Goal: Information Seeking & Learning: Learn about a topic

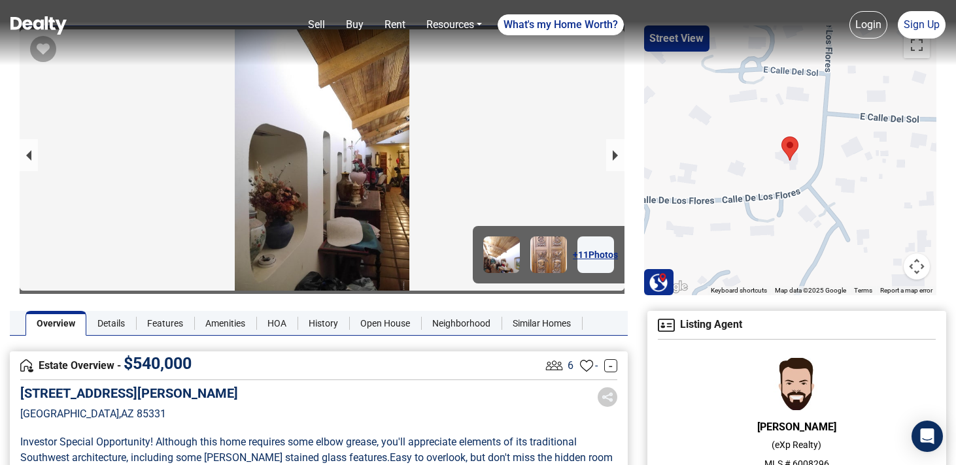
scroll to position [29, 0]
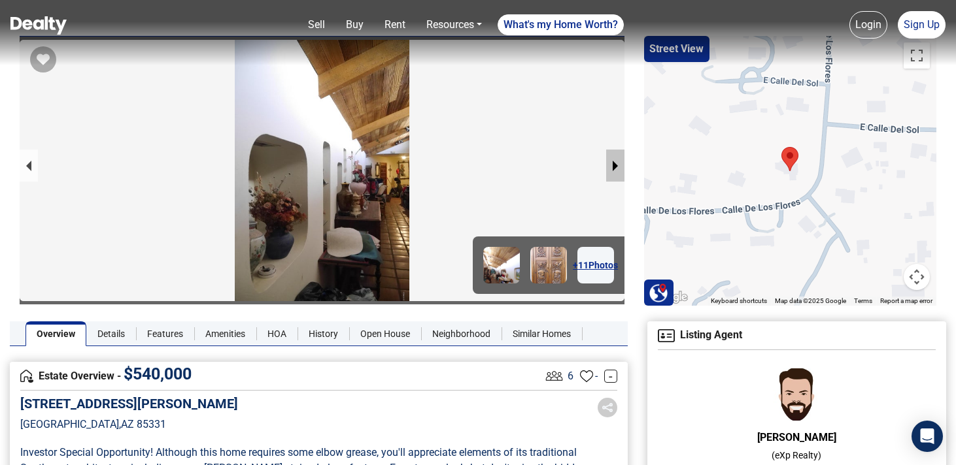
click at [608, 166] on button "next slide / item" at bounding box center [615, 166] width 18 height 32
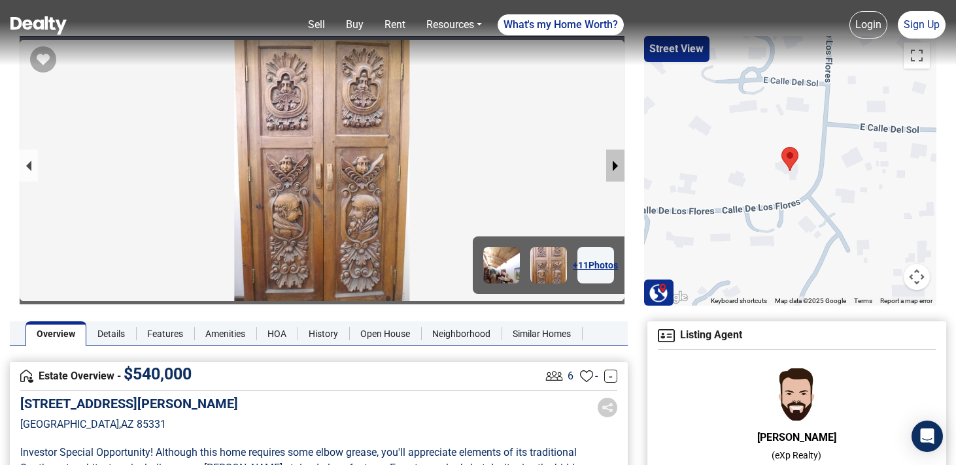
click at [608, 166] on button "next slide / item" at bounding box center [615, 166] width 18 height 32
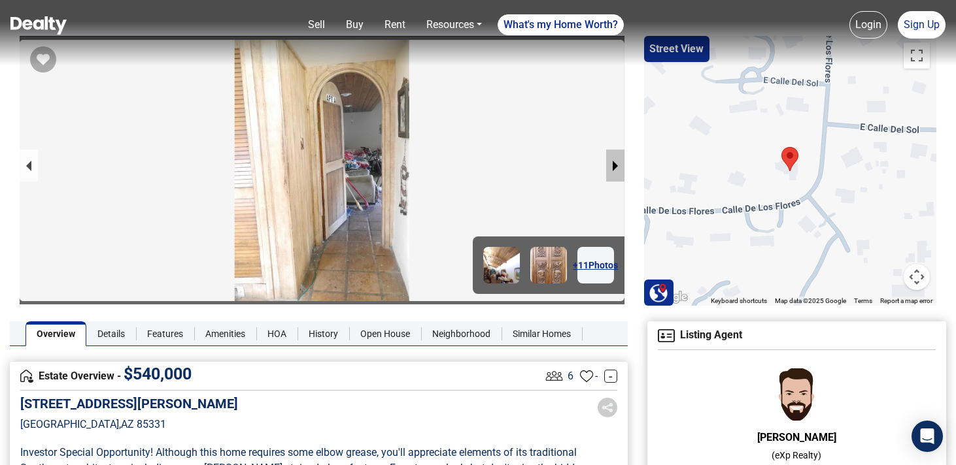
click at [608, 166] on button "next slide / item" at bounding box center [615, 166] width 18 height 32
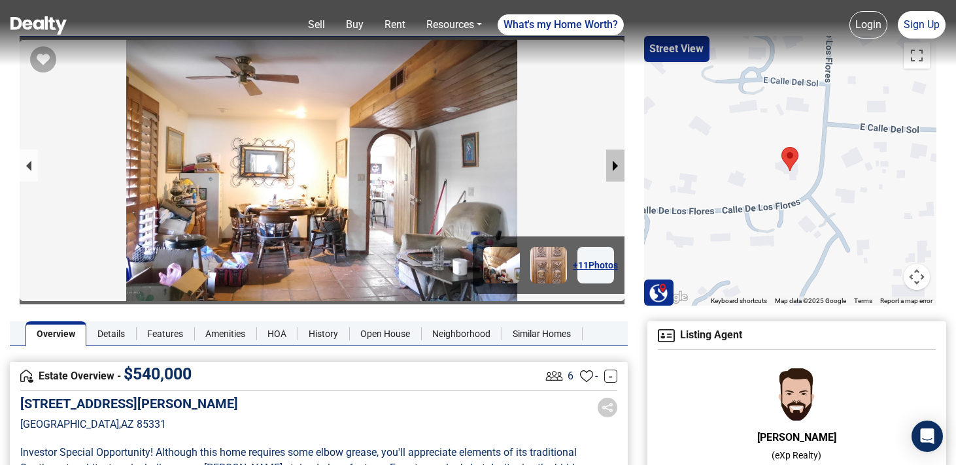
click at [608, 166] on button "next slide / item" at bounding box center [615, 166] width 18 height 32
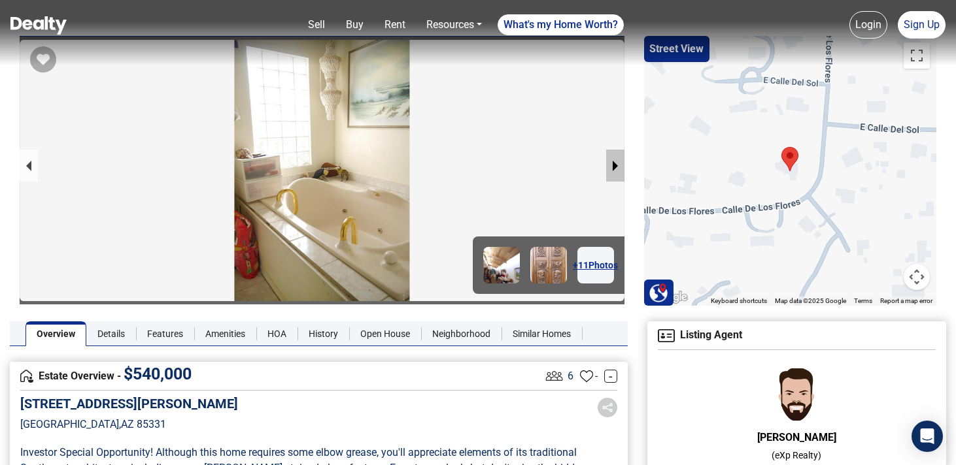
click at [608, 166] on button "next slide / item" at bounding box center [615, 166] width 18 height 32
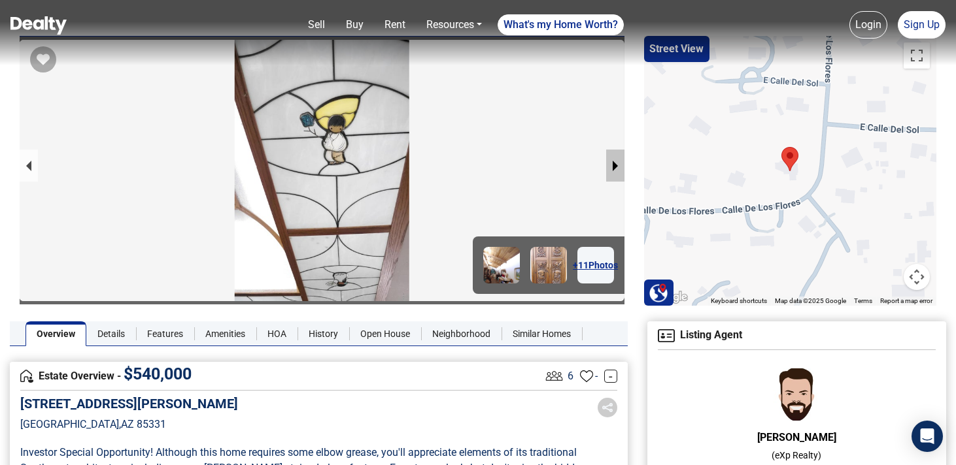
click at [608, 166] on button "next slide / item" at bounding box center [615, 166] width 18 height 32
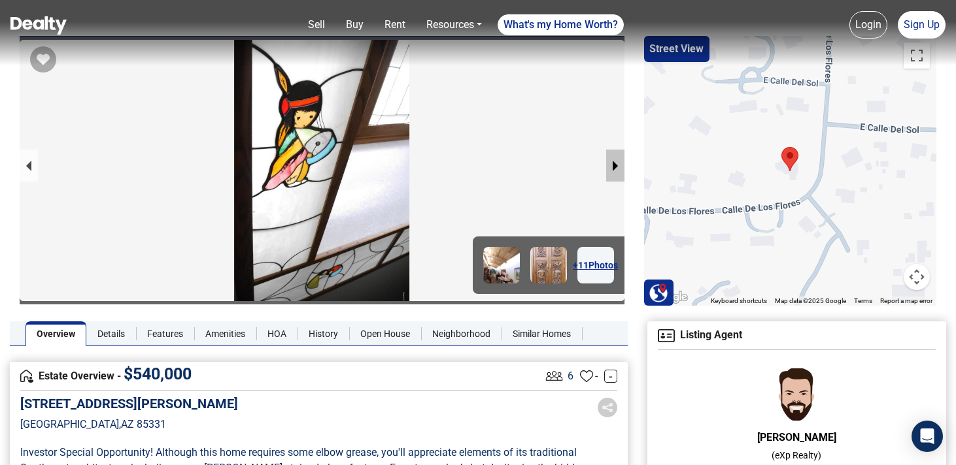
click at [608, 167] on button "next slide / item" at bounding box center [615, 166] width 18 height 32
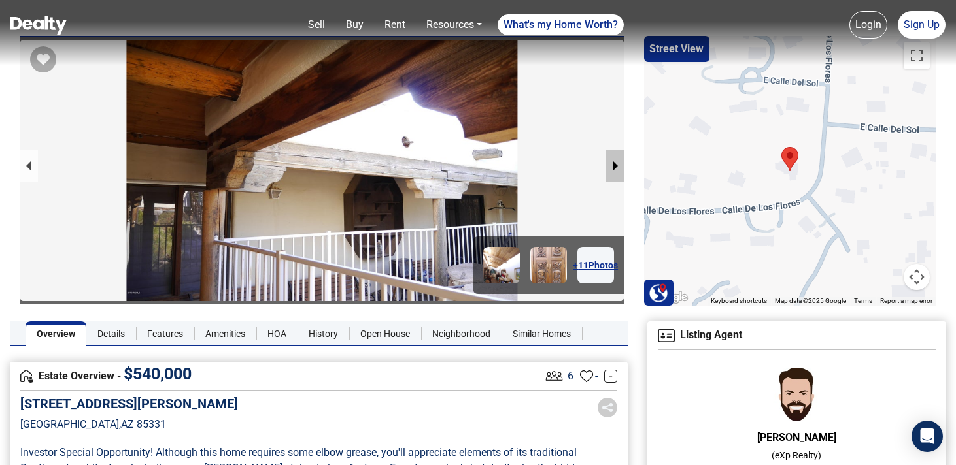
click at [608, 167] on button "next slide / item" at bounding box center [615, 166] width 18 height 32
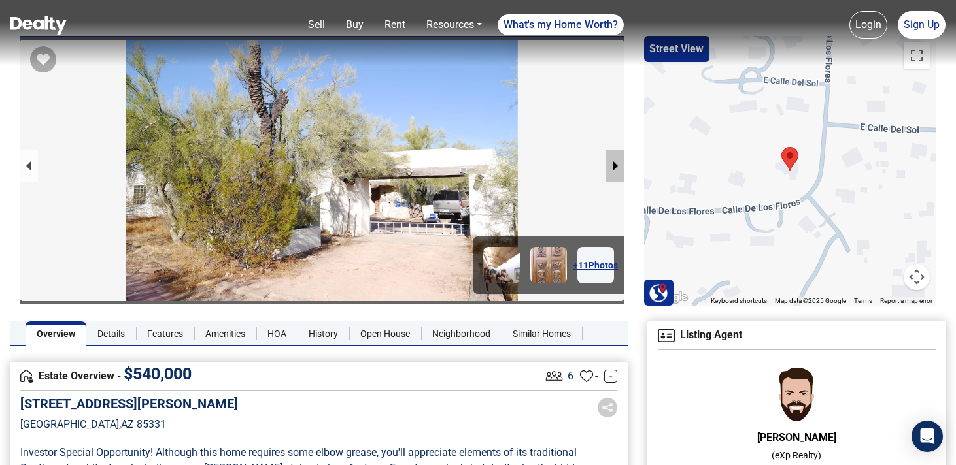
click at [608, 167] on button "next slide / item" at bounding box center [615, 166] width 18 height 32
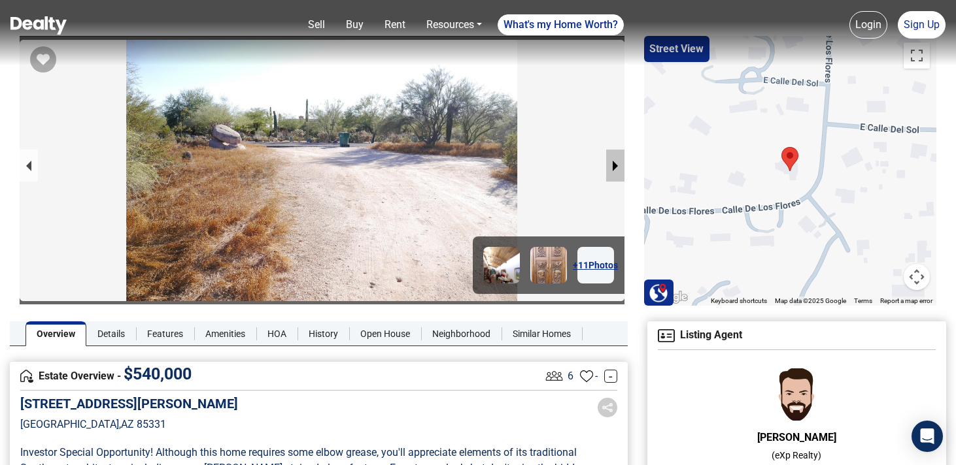
click at [608, 167] on button "next slide / item" at bounding box center [615, 166] width 18 height 32
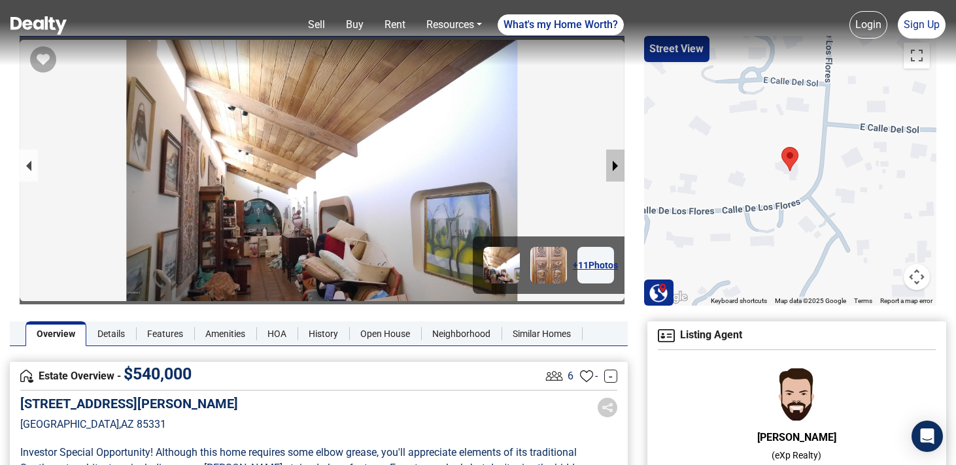
click at [608, 167] on button "next slide / item" at bounding box center [615, 166] width 18 height 32
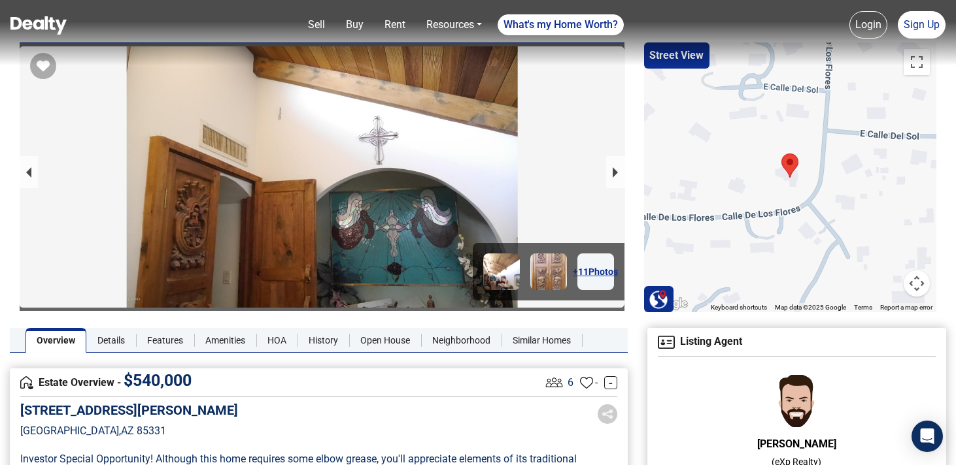
scroll to position [0, 0]
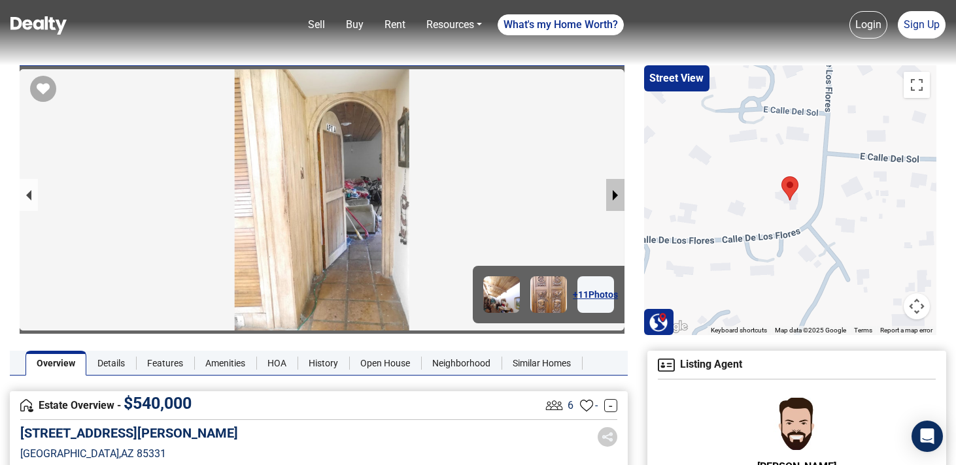
click at [612, 188] on button "next slide / item" at bounding box center [615, 195] width 18 height 32
